Goal: Task Accomplishment & Management: Use online tool/utility

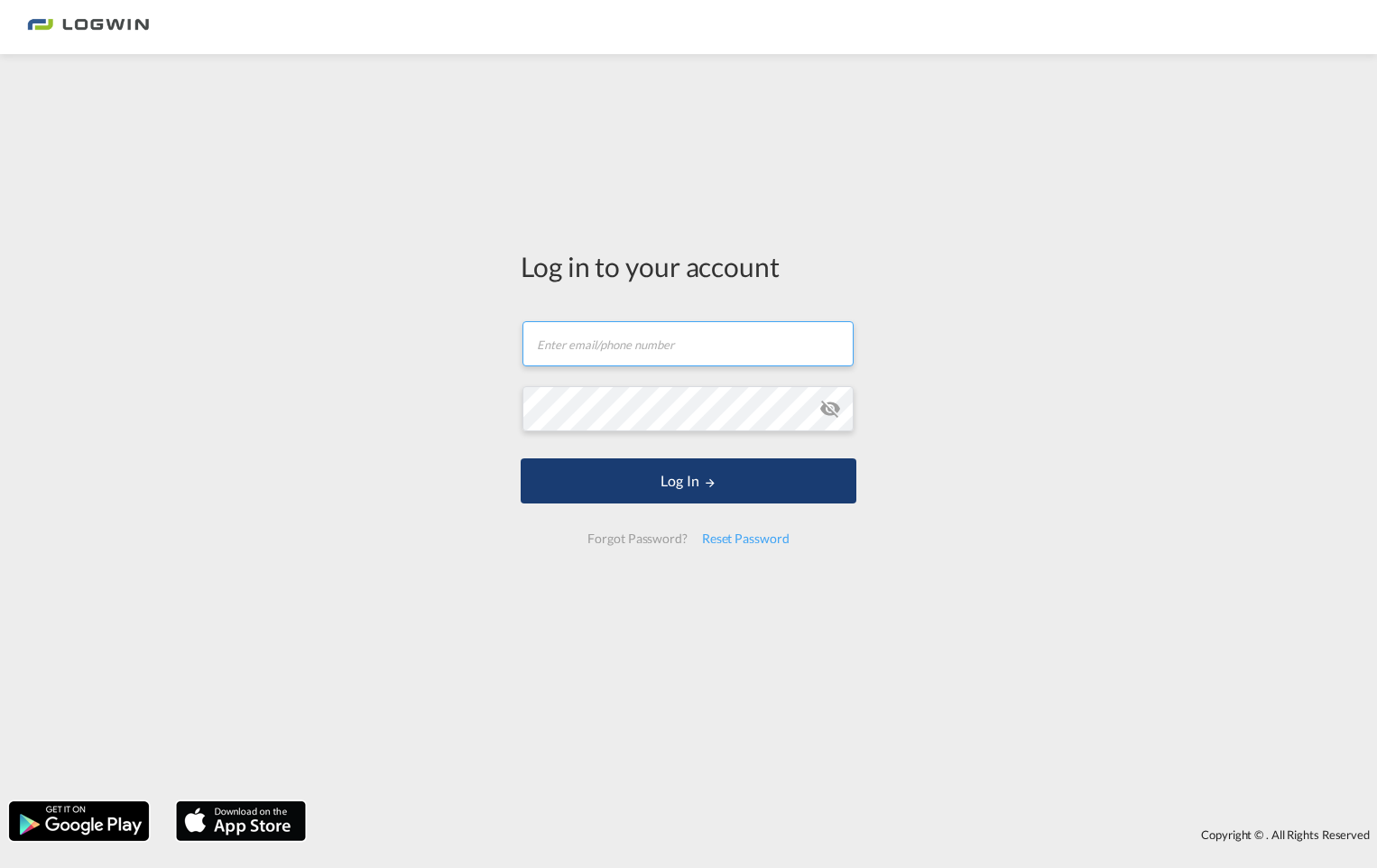
type input "[EMAIL_ADDRESS][DOMAIN_NAME]"
click at [686, 489] on button "Log In" at bounding box center [689, 481] width 336 height 45
